Goal: Task Accomplishment & Management: Use online tool/utility

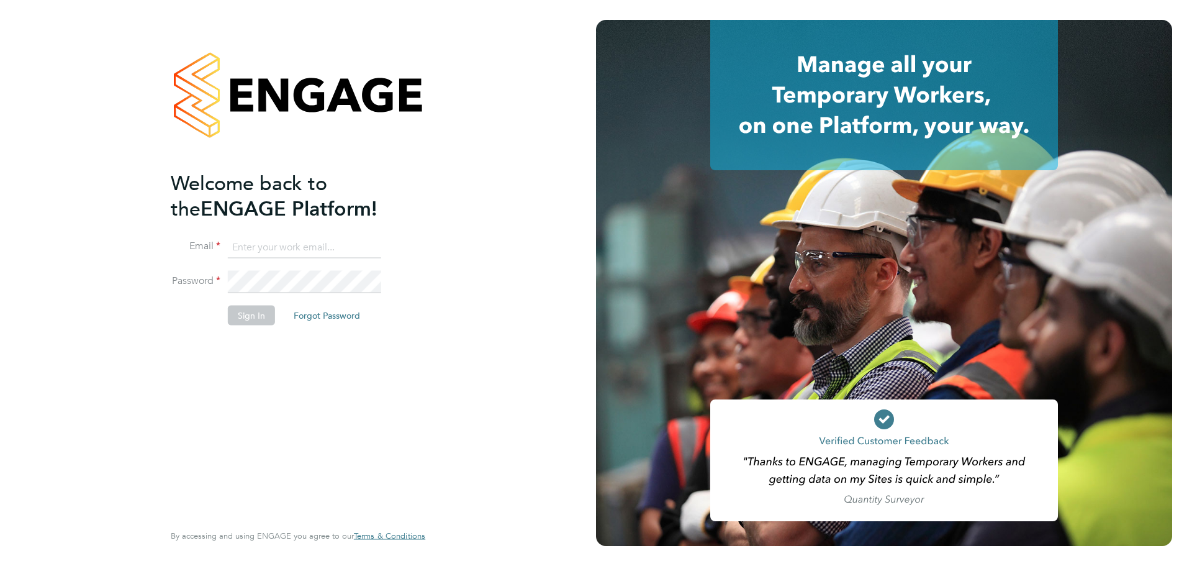
type input "joshua.james@vistry.co.uk"
click at [250, 318] on button "Sign In" at bounding box center [251, 315] width 47 height 20
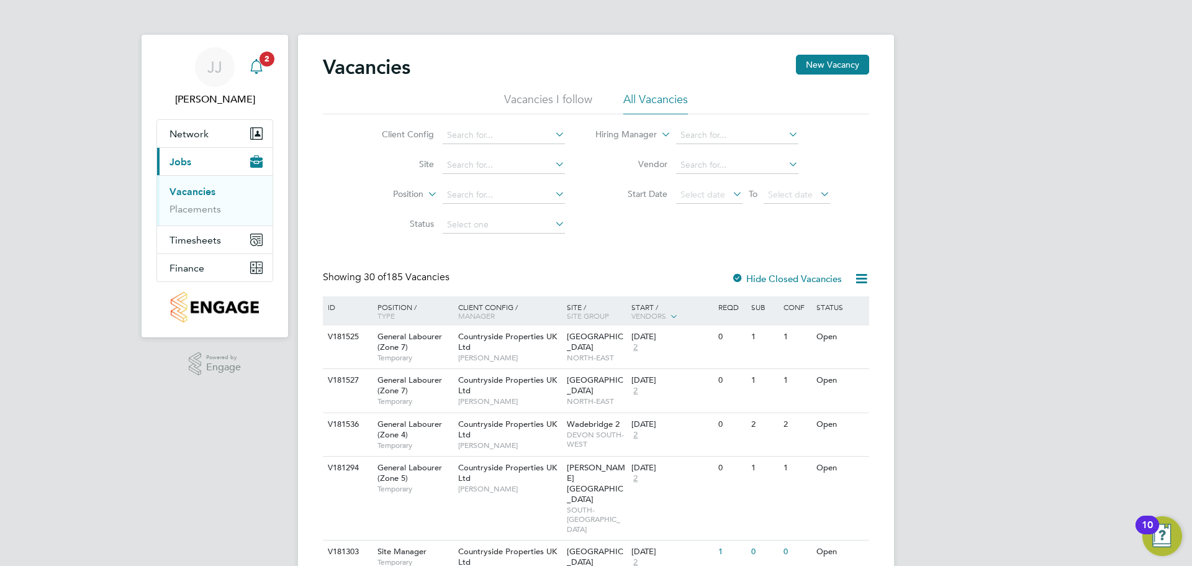
click at [258, 65] on icon "Main navigation" at bounding box center [256, 66] width 15 height 15
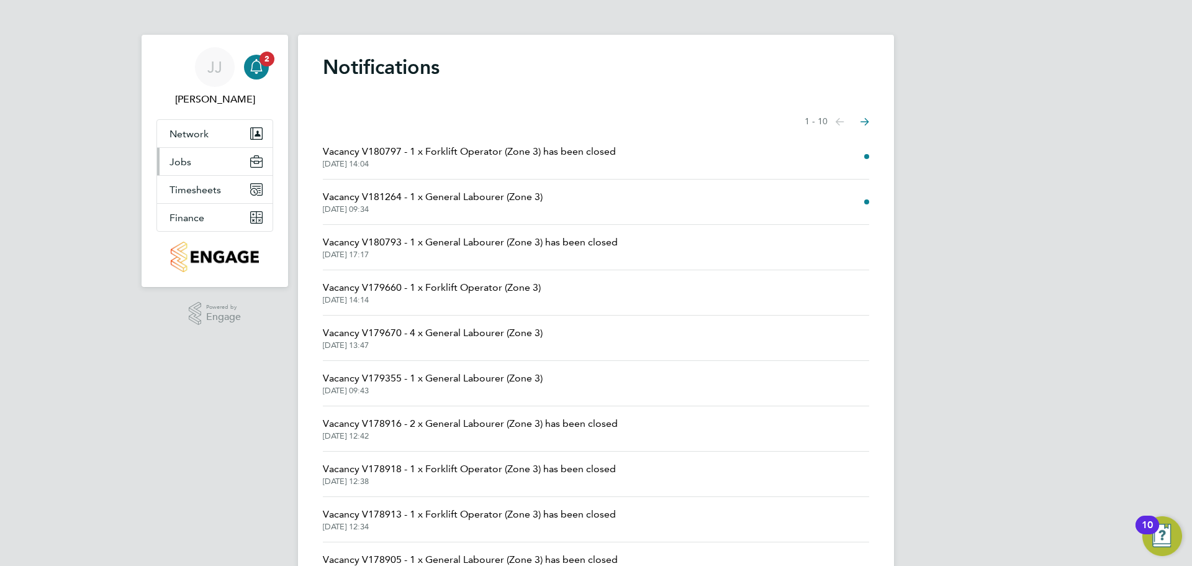
click at [183, 161] on span "Jobs" at bounding box center [181, 162] width 22 height 12
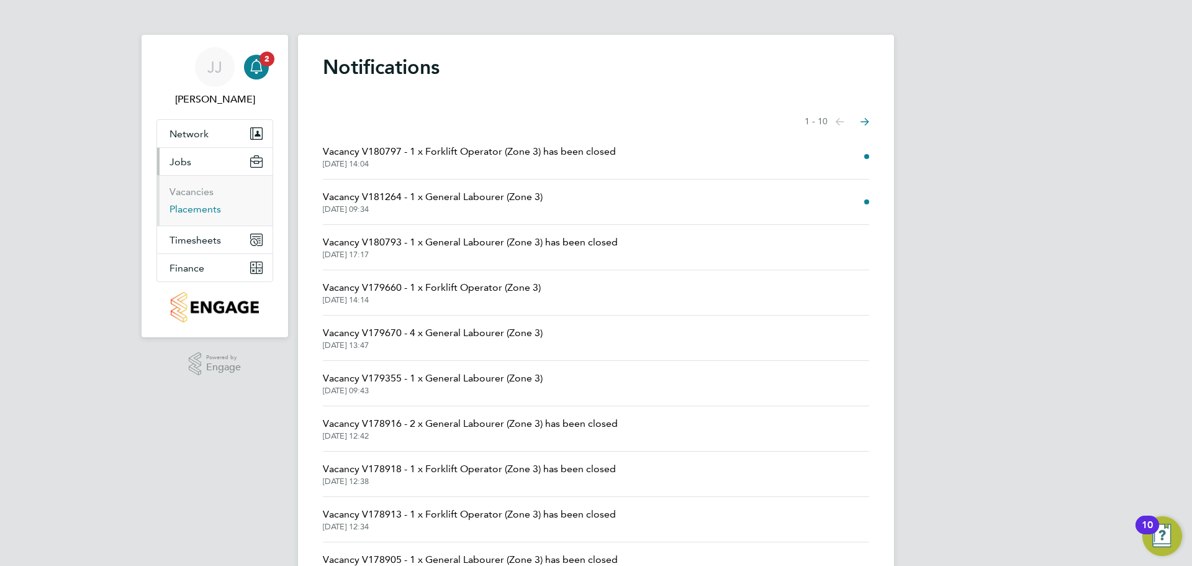
click at [190, 204] on link "Placements" at bounding box center [196, 209] width 52 height 12
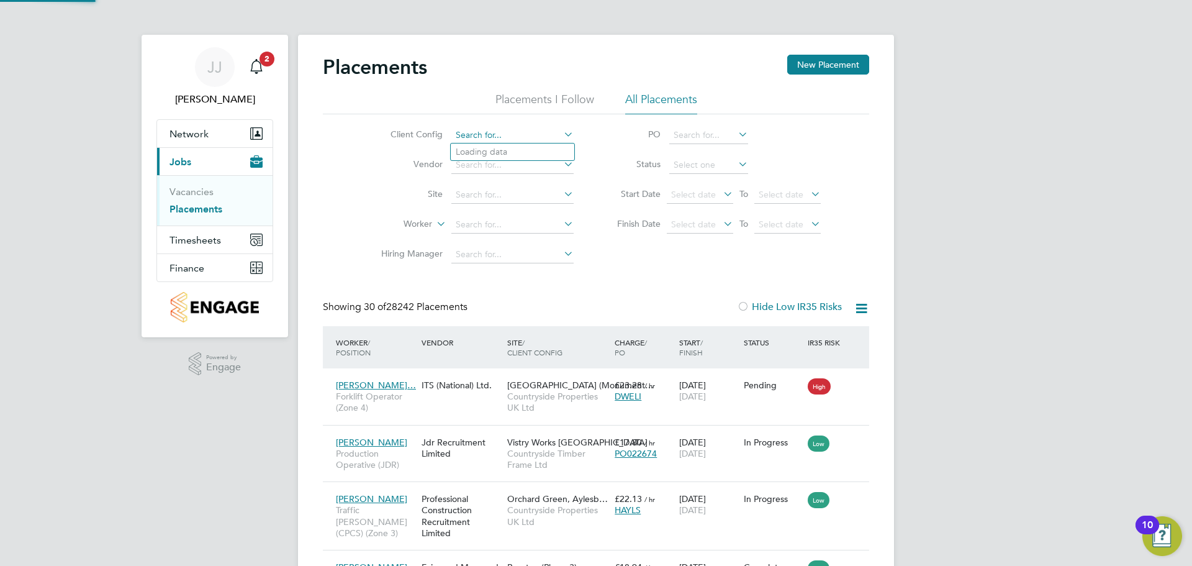
click at [517, 135] on input at bounding box center [513, 135] width 122 height 17
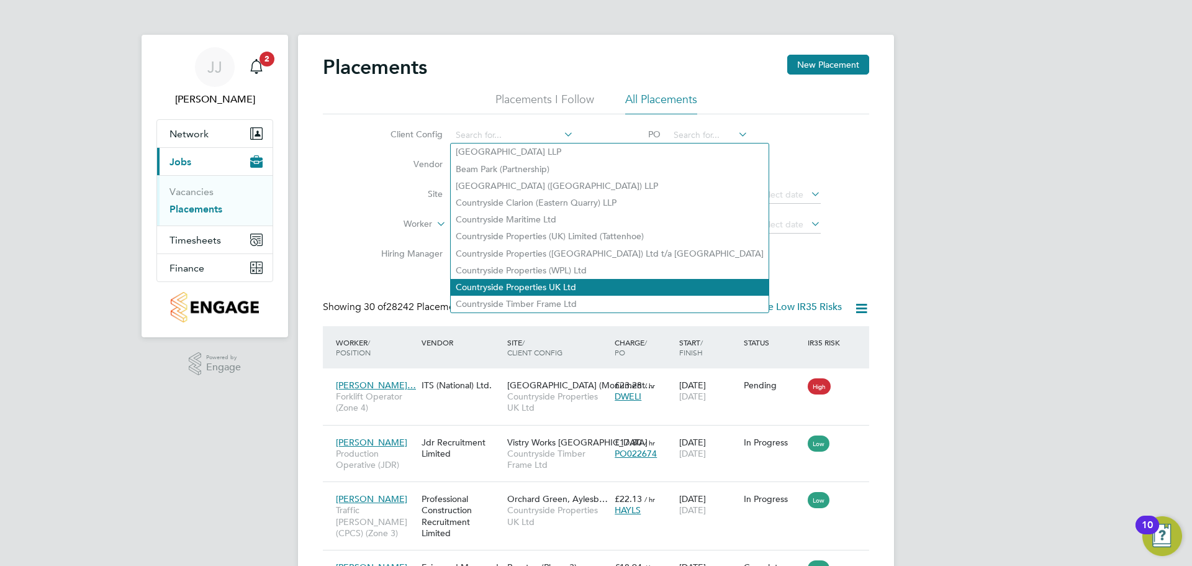
click at [545, 281] on li "Countryside Properties UK Ltd" at bounding box center [610, 287] width 318 height 17
type input "Countryside Properties UK Ltd"
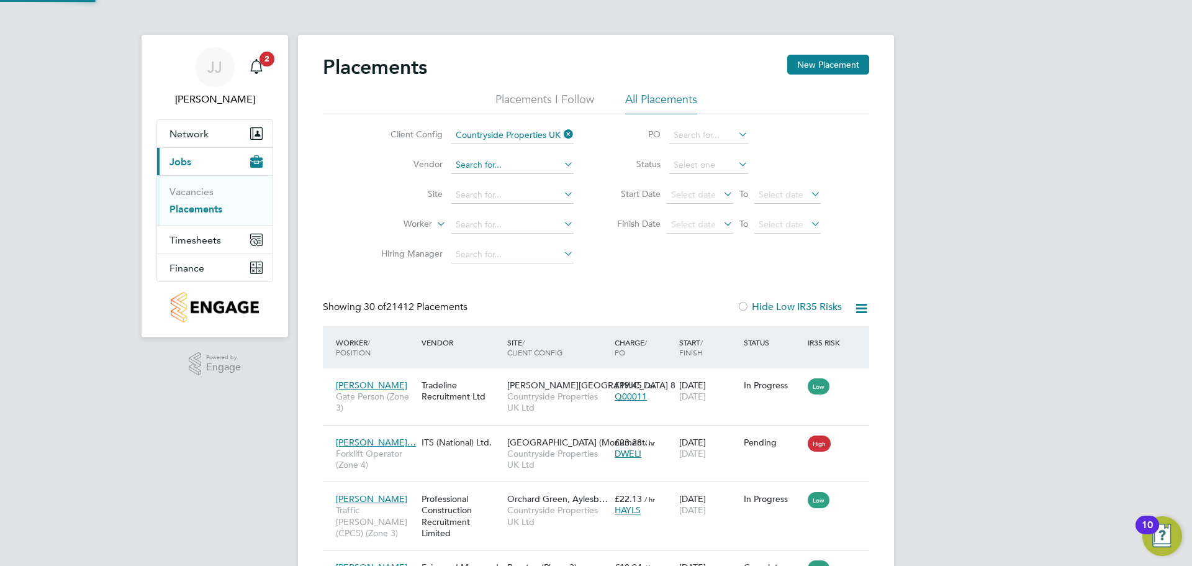
click at [507, 166] on input at bounding box center [513, 165] width 122 height 17
click at [371, 208] on li "Site" at bounding box center [473, 195] width 234 height 30
click at [500, 198] on input at bounding box center [513, 194] width 122 height 17
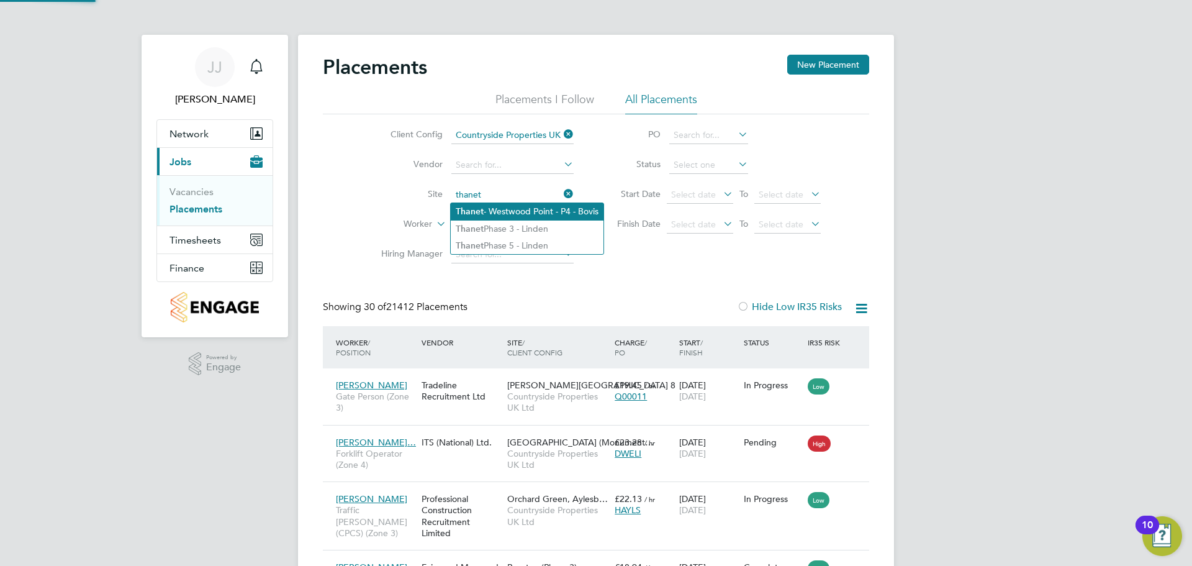
click at [501, 207] on li "Thanet - Westwood Point - P4 - Bovis" at bounding box center [527, 211] width 153 height 17
type input "Thanet - Westwood Point - P4 - Bovis"
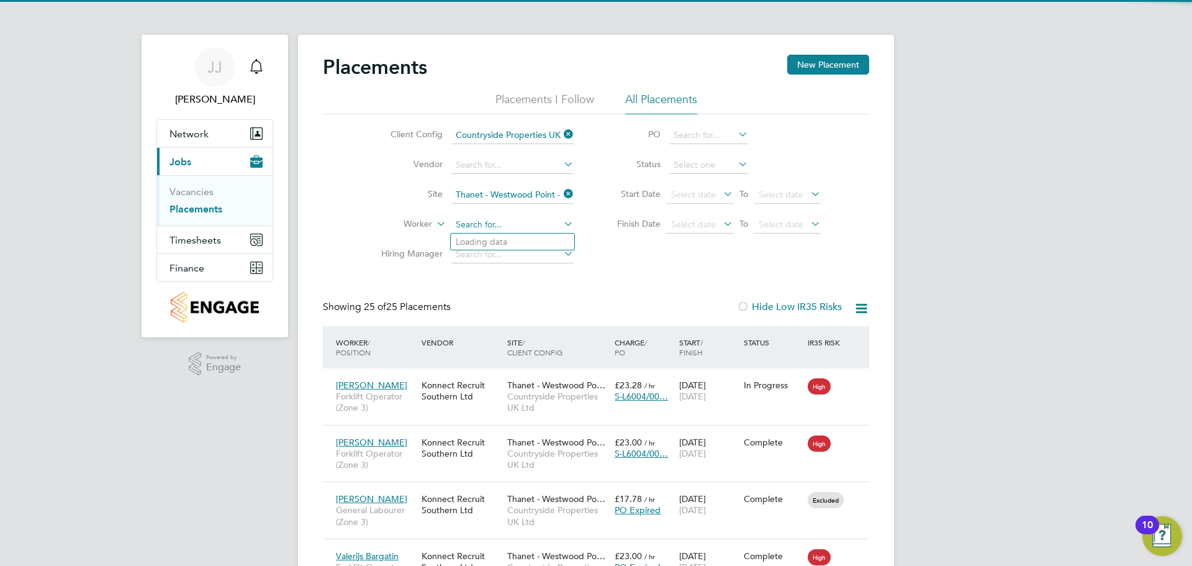
click at [489, 224] on input at bounding box center [513, 224] width 122 height 17
type input "hamish"
click at [561, 194] on icon at bounding box center [561, 193] width 0 height 17
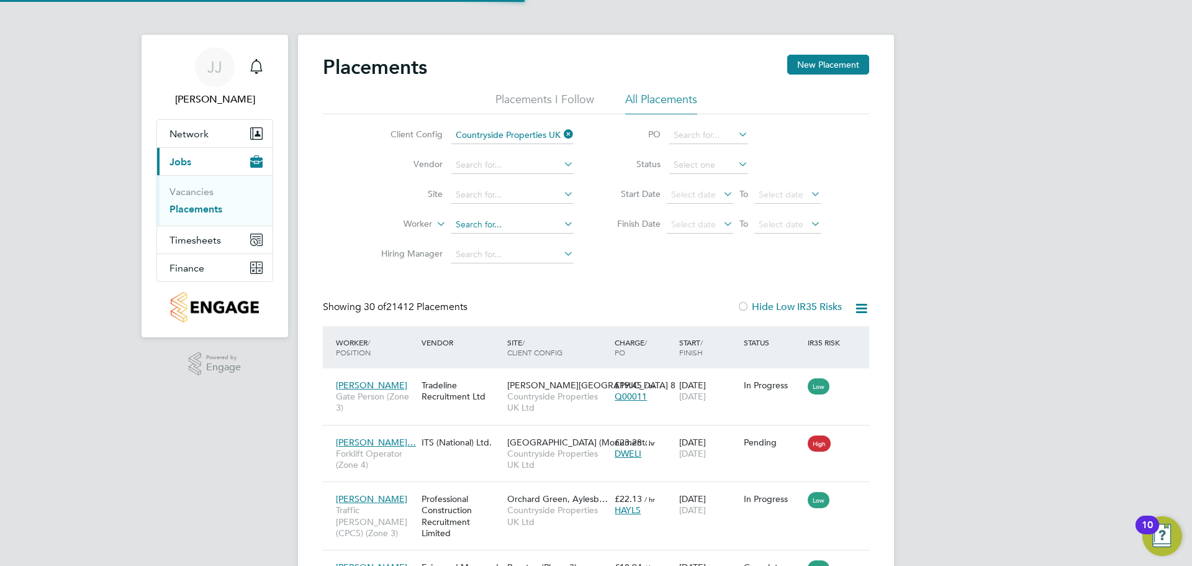
click at [491, 224] on input at bounding box center [513, 224] width 122 height 17
click at [499, 242] on li "[PERSON_NAME]" at bounding box center [513, 242] width 124 height 17
type input "[PERSON_NAME]"
